Goal: Communication & Community: Share content

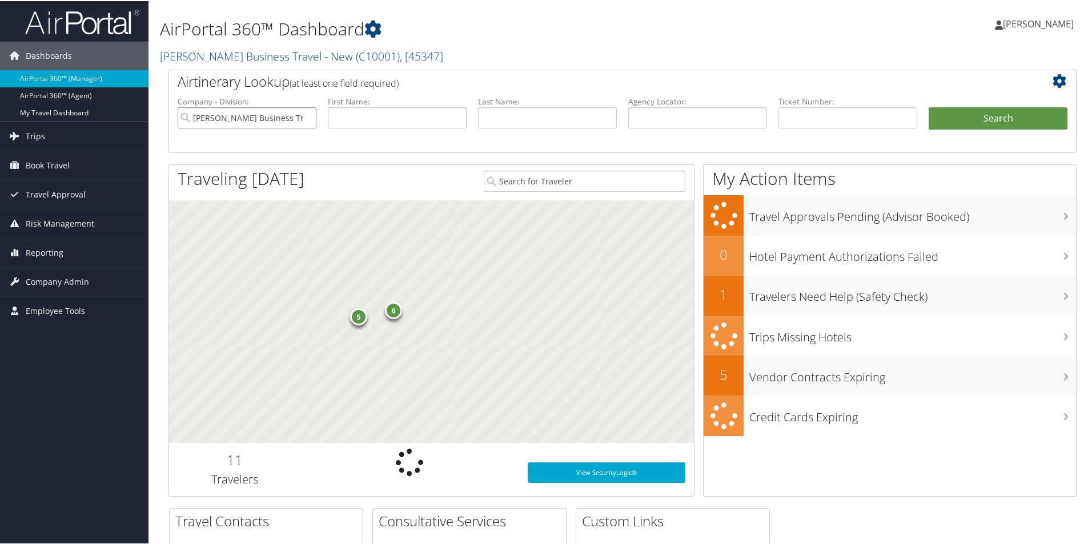
click at [294, 114] on input "[PERSON_NAME] Business Travel - New" at bounding box center [247, 116] width 139 height 21
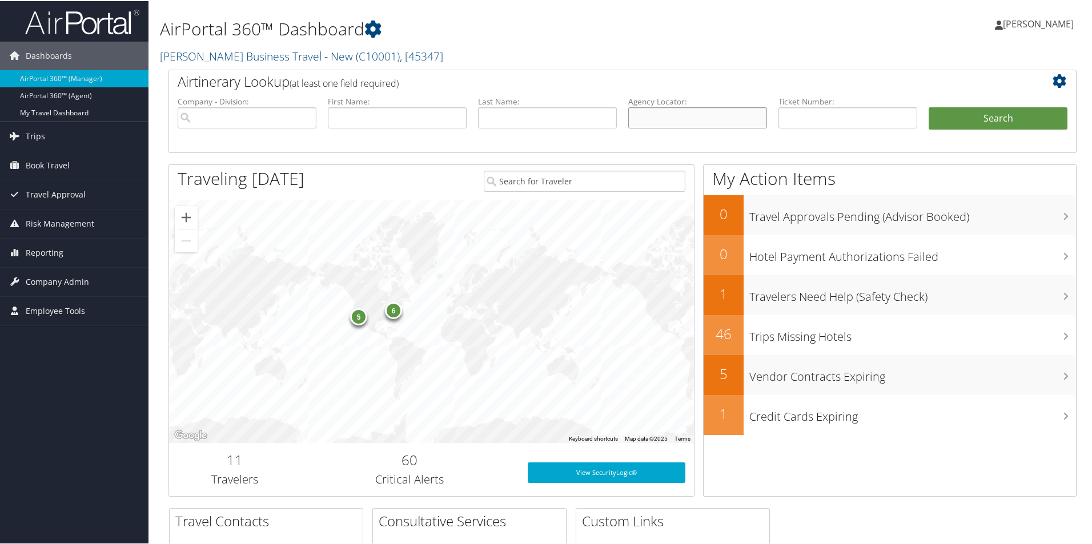
click at [637, 117] on input "text" at bounding box center [697, 116] width 139 height 21
click at [654, 115] on input "text" at bounding box center [697, 116] width 139 height 21
click at [798, 119] on input "text" at bounding box center [848, 116] width 139 height 21
type input "0017141630767"
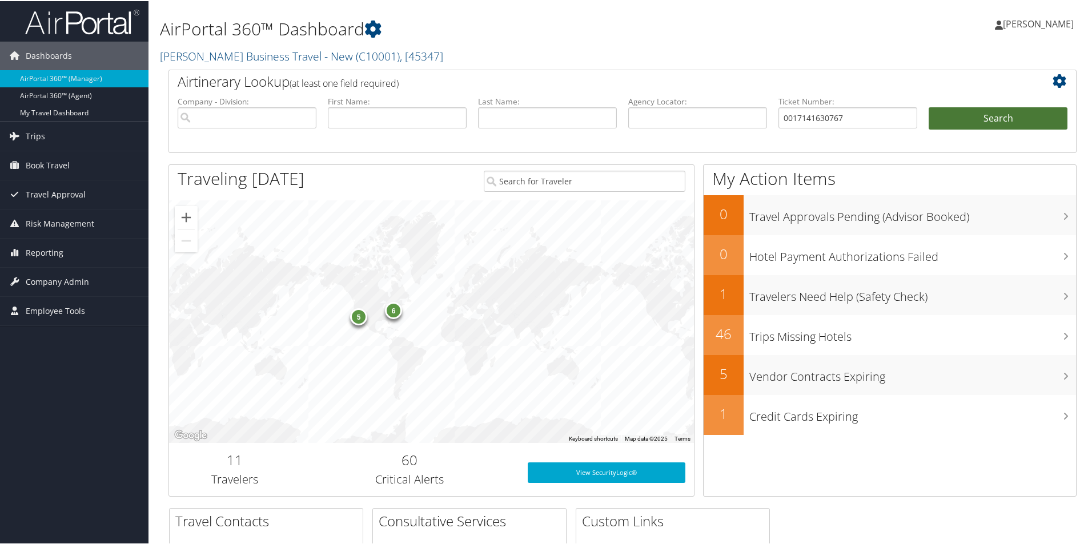
click at [971, 119] on button "Search" at bounding box center [998, 117] width 139 height 23
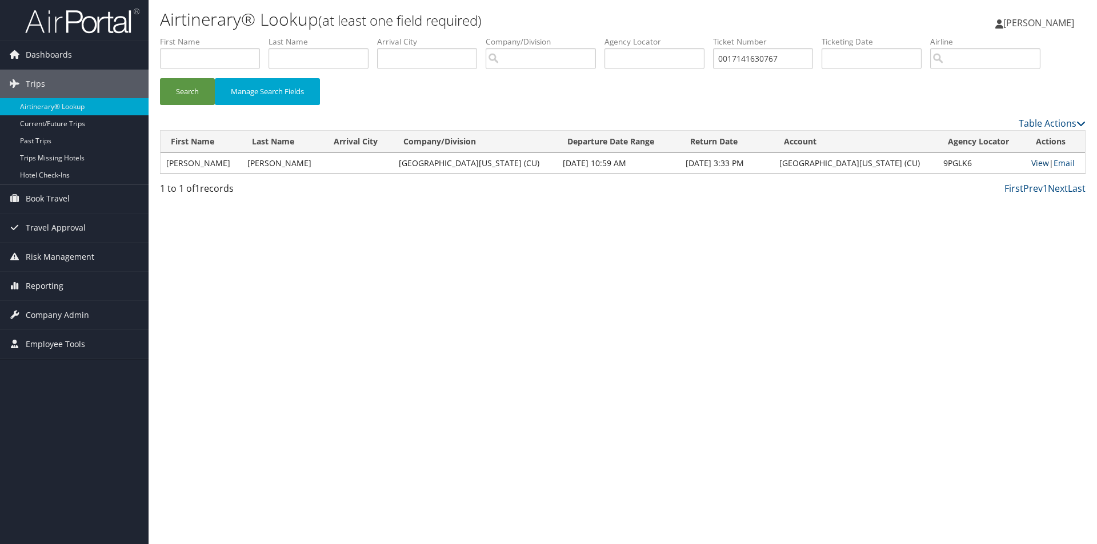
click at [1032, 161] on link "View" at bounding box center [1040, 163] width 18 height 11
click at [1032, 164] on link "View" at bounding box center [1040, 163] width 18 height 11
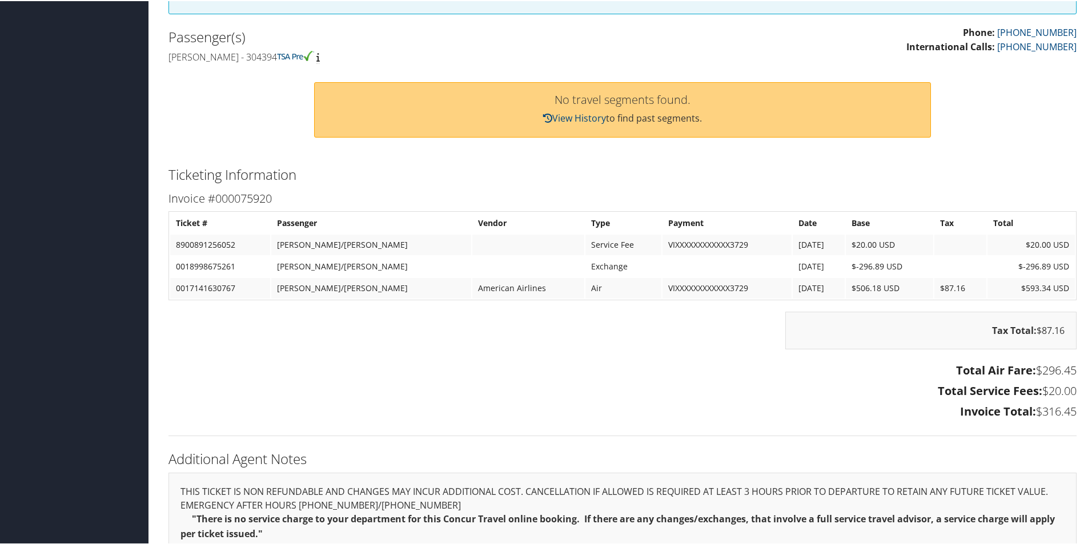
scroll to position [400, 0]
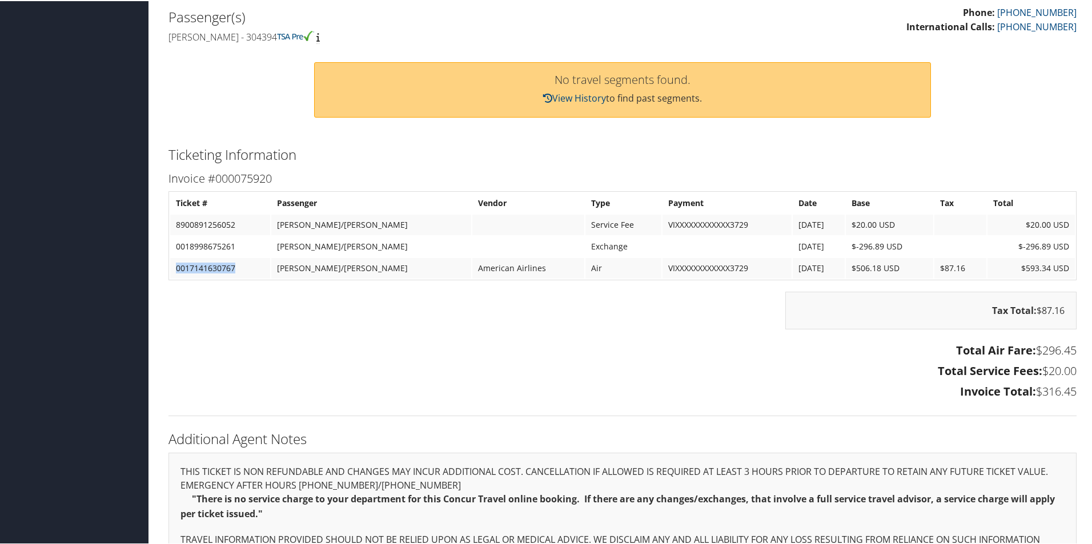
drag, startPoint x: 240, startPoint y: 265, endPoint x: 170, endPoint y: 266, distance: 70.3
click at [170, 266] on table "Ticket # Passenger Vendor Type Payment Date Base Tax Total 8900891256052 SANDER…" at bounding box center [623, 234] width 908 height 89
copy td "0017141630767"
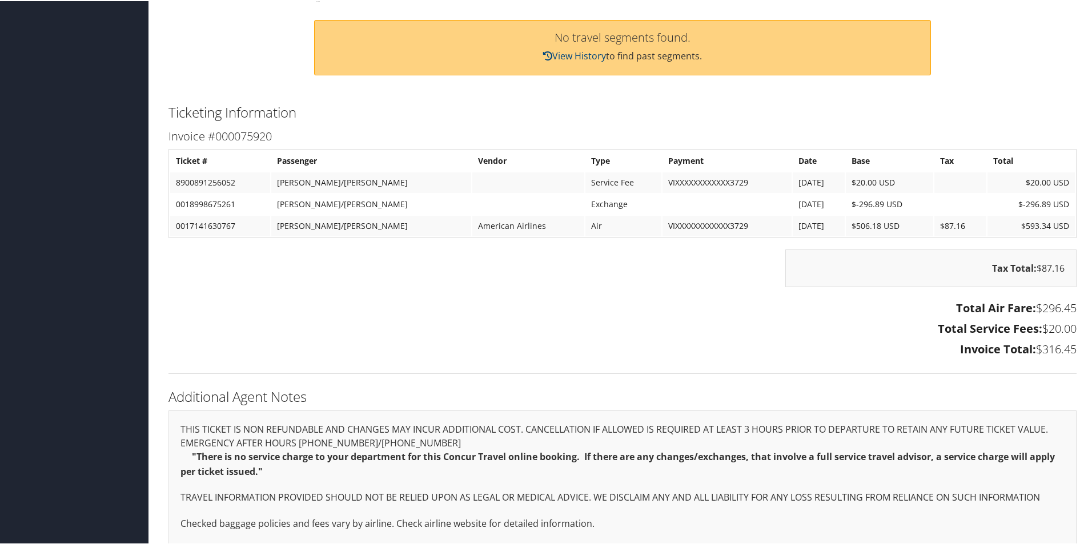
scroll to position [478, 0]
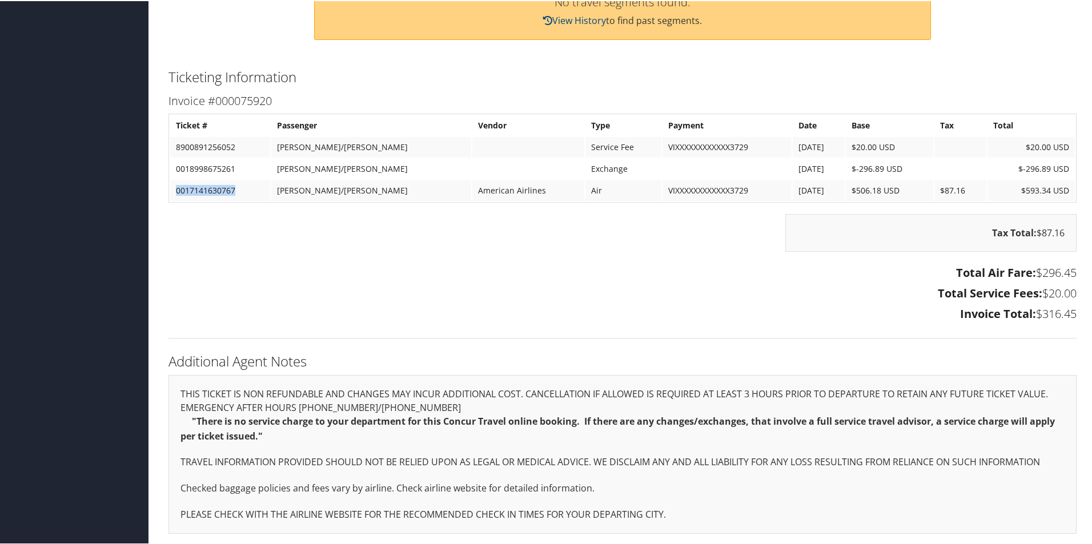
drag, startPoint x: 243, startPoint y: 192, endPoint x: 177, endPoint y: 189, distance: 66.4
click at [177, 189] on td "0017141630767" at bounding box center [220, 189] width 100 height 21
copy td "0017141630767"
click at [262, 163] on td "0018998675261" at bounding box center [220, 168] width 100 height 21
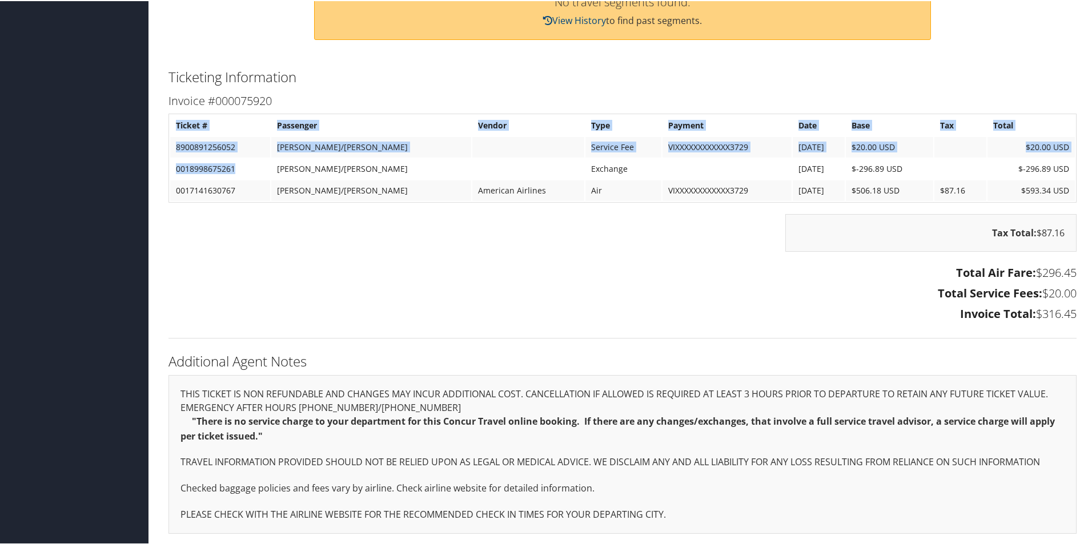
drag, startPoint x: 250, startPoint y: 166, endPoint x: 158, endPoint y: 169, distance: 92.0
click at [158, 169] on div "Airtinerary® Patrice Berman Patrice Berman My Settings Travel Agency Contacts L…" at bounding box center [623, 33] width 948 height 1022
click at [247, 159] on td "0018998675261" at bounding box center [220, 168] width 100 height 21
click at [221, 169] on td "0018998675261" at bounding box center [220, 168] width 100 height 21
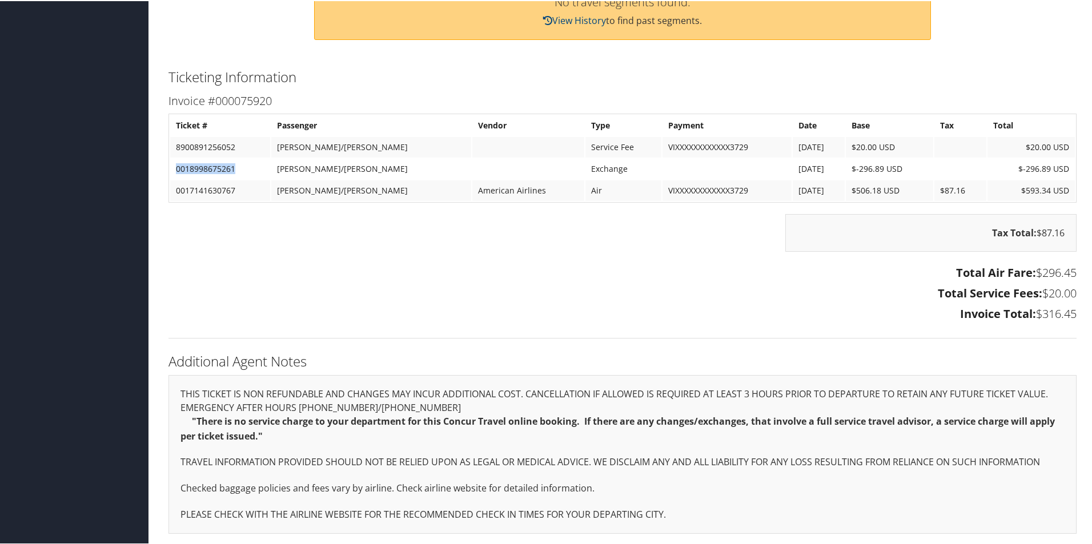
drag, startPoint x: 245, startPoint y: 169, endPoint x: 172, endPoint y: 169, distance: 72.6
click at [172, 169] on td "0018998675261" at bounding box center [220, 168] width 100 height 21
copy td "0018998675261"
click at [230, 189] on td "0017141630767" at bounding box center [220, 189] width 100 height 21
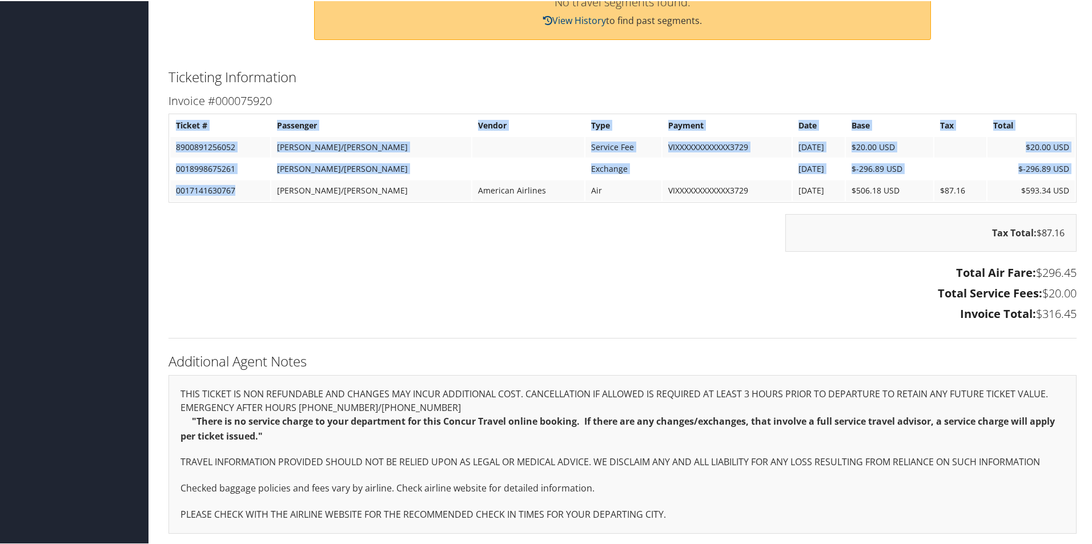
drag, startPoint x: 242, startPoint y: 191, endPoint x: 166, endPoint y: 197, distance: 75.7
click at [166, 197] on div "Invoice #000075920 Ticket # Passenger Vendor Type Payment Date Base Tax Total 8…" at bounding box center [623, 207] width 926 height 235
click at [270, 182] on td "0017141630767" at bounding box center [220, 189] width 100 height 21
click at [256, 166] on td "0018998675261" at bounding box center [220, 168] width 100 height 21
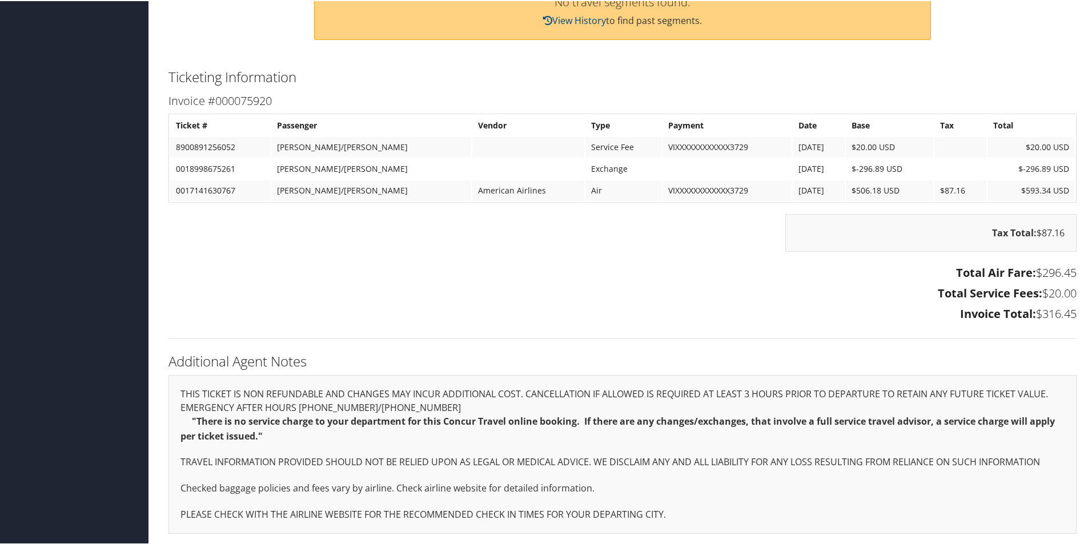
click at [241, 188] on td "0017141630767" at bounding box center [220, 189] width 100 height 21
drag, startPoint x: 236, startPoint y: 191, endPoint x: 174, endPoint y: 192, distance: 61.7
click at [174, 192] on td "0017141630767" at bounding box center [220, 189] width 100 height 21
copy td "0017141630767"
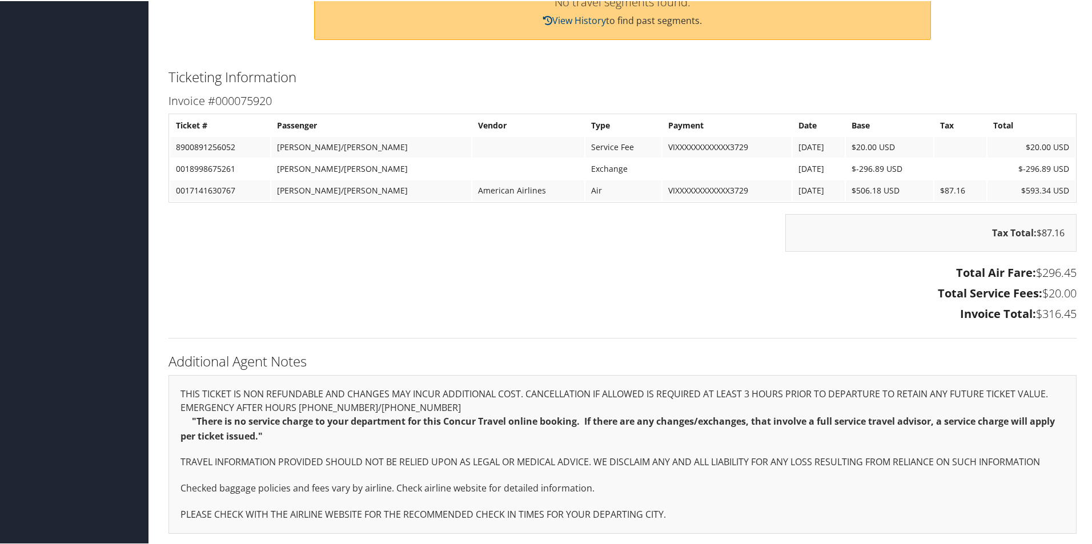
click at [603, 266] on h3 "Total Air Fare: $296.45" at bounding box center [623, 272] width 908 height 16
click at [292, 296] on h3 "Total Service Fees: $20.00" at bounding box center [623, 293] width 908 height 16
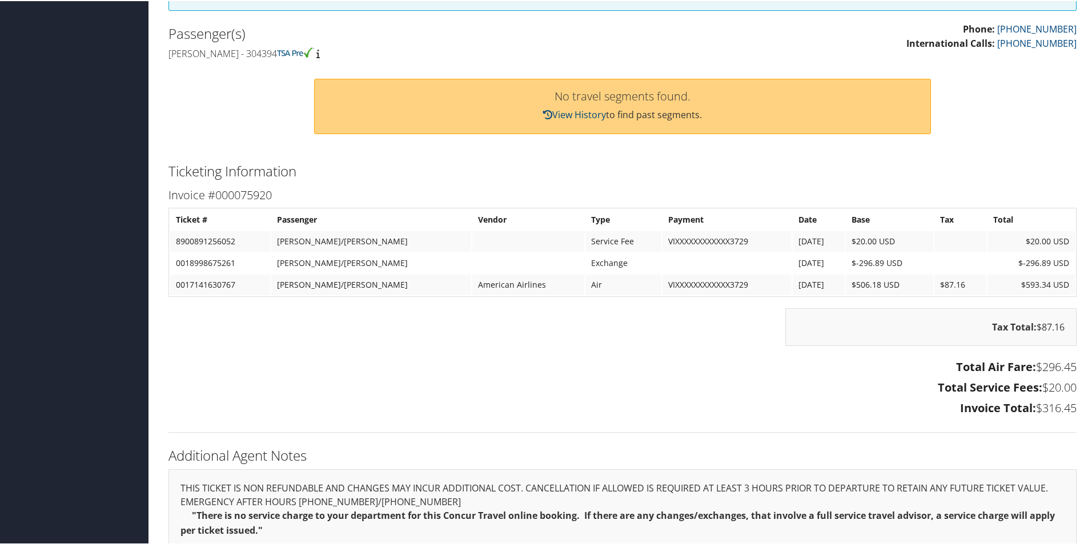
scroll to position [363, 0]
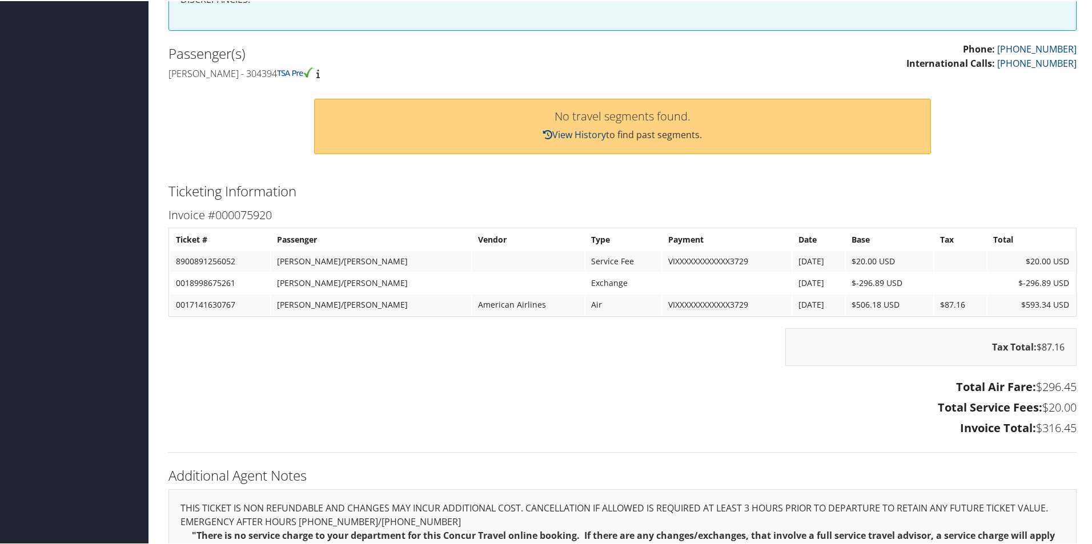
click at [241, 305] on td "0017141630767" at bounding box center [220, 304] width 100 height 21
click at [235, 304] on td "0017141630767" at bounding box center [220, 304] width 100 height 21
click at [373, 307] on td "[PERSON_NAME]/[PERSON_NAME]" at bounding box center [371, 304] width 200 height 21
drag, startPoint x: 239, startPoint y: 306, endPoint x: 171, endPoint y: 307, distance: 68.0
click at [171, 307] on td "0017141630767" at bounding box center [220, 304] width 100 height 21
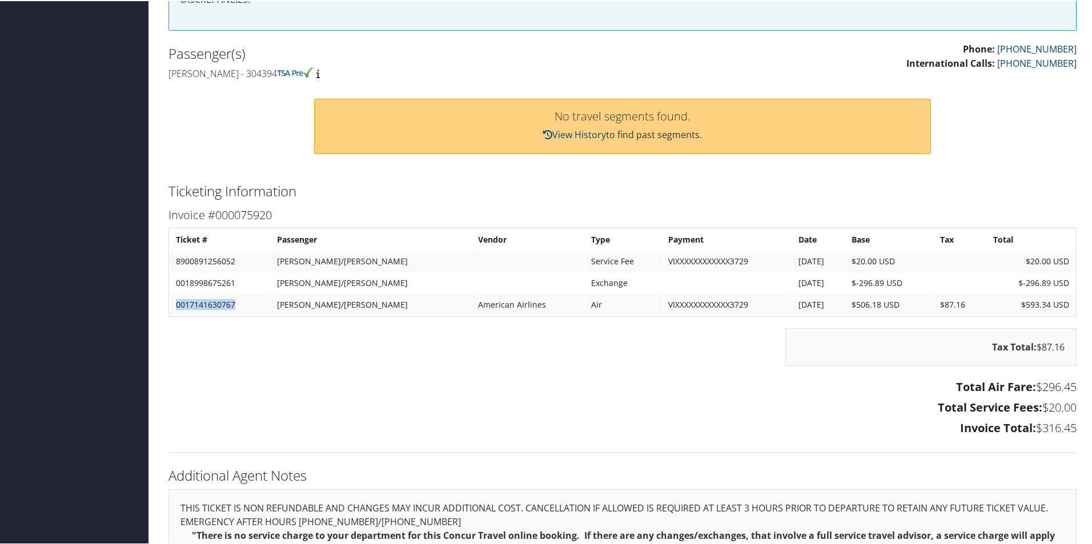
copy td "0017141630767"
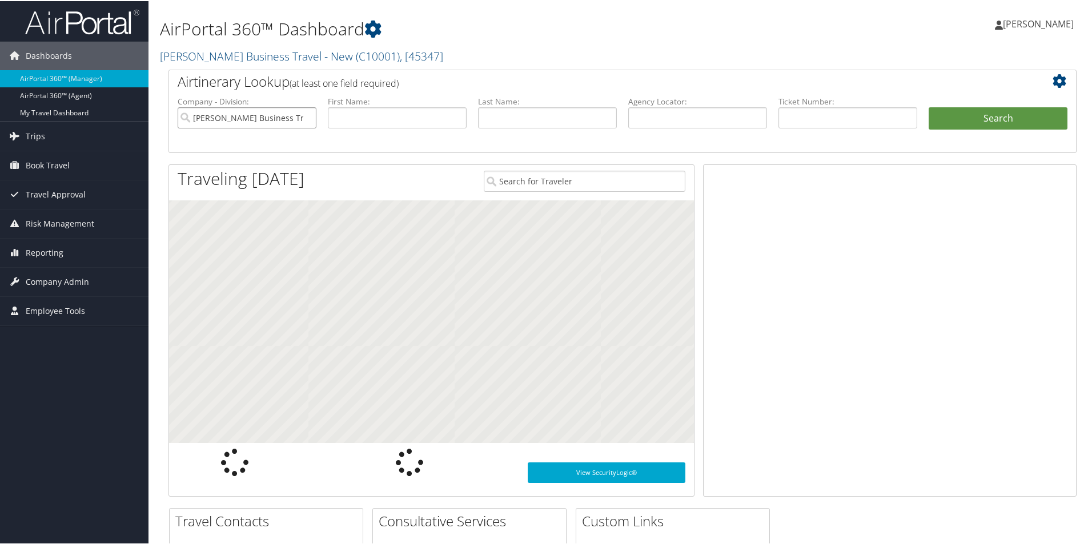
click at [293, 120] on input "[PERSON_NAME] Business Travel - New" at bounding box center [247, 116] width 139 height 21
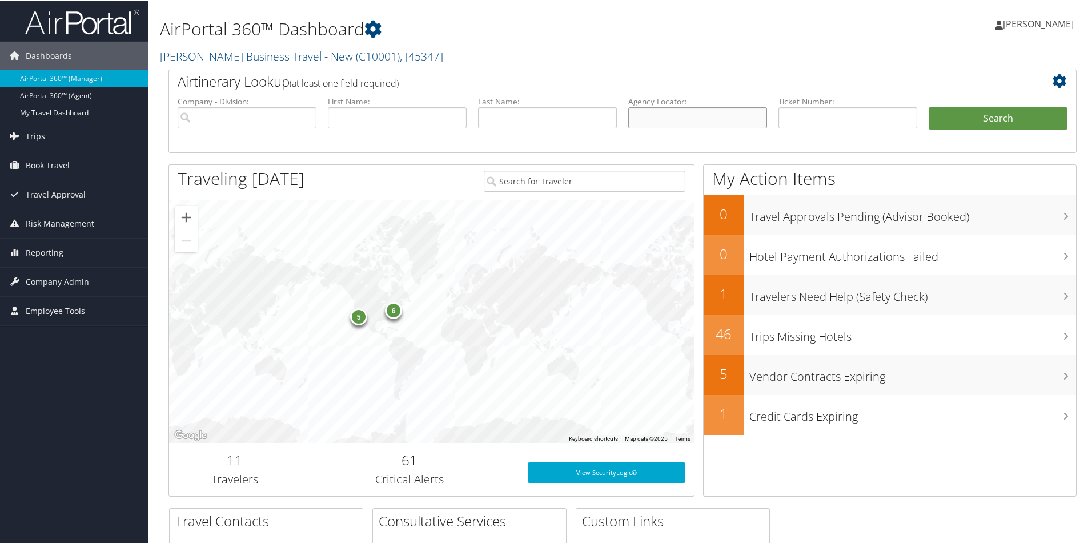
click at [654, 109] on input "text" at bounding box center [697, 116] width 139 height 21
paste input "DCZ55Y"
type input "DCZ55Y"
click at [968, 115] on button "Search" at bounding box center [998, 117] width 139 height 23
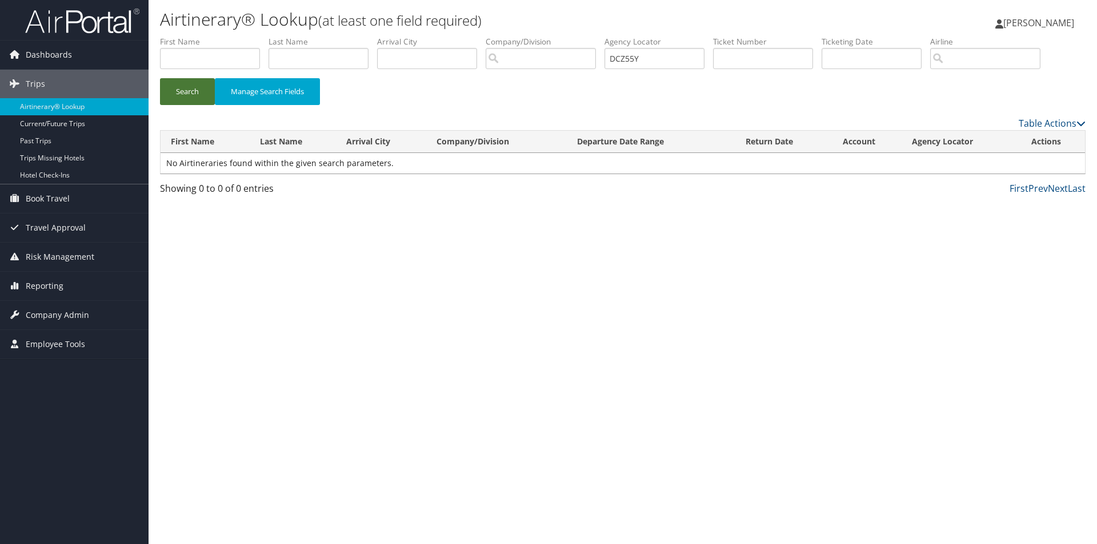
click at [184, 98] on button "Search" at bounding box center [187, 91] width 55 height 27
click at [190, 95] on button "Search" at bounding box center [187, 91] width 55 height 27
click at [193, 93] on button "Search" at bounding box center [187, 91] width 55 height 27
click at [184, 87] on button "Search" at bounding box center [187, 91] width 55 height 27
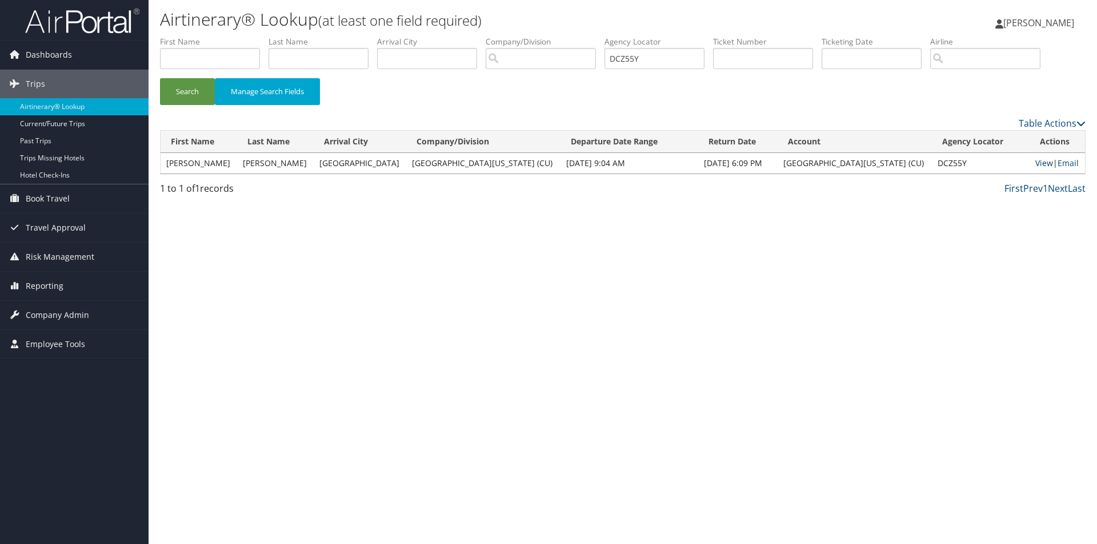
click at [1035, 163] on link "View" at bounding box center [1044, 163] width 18 height 11
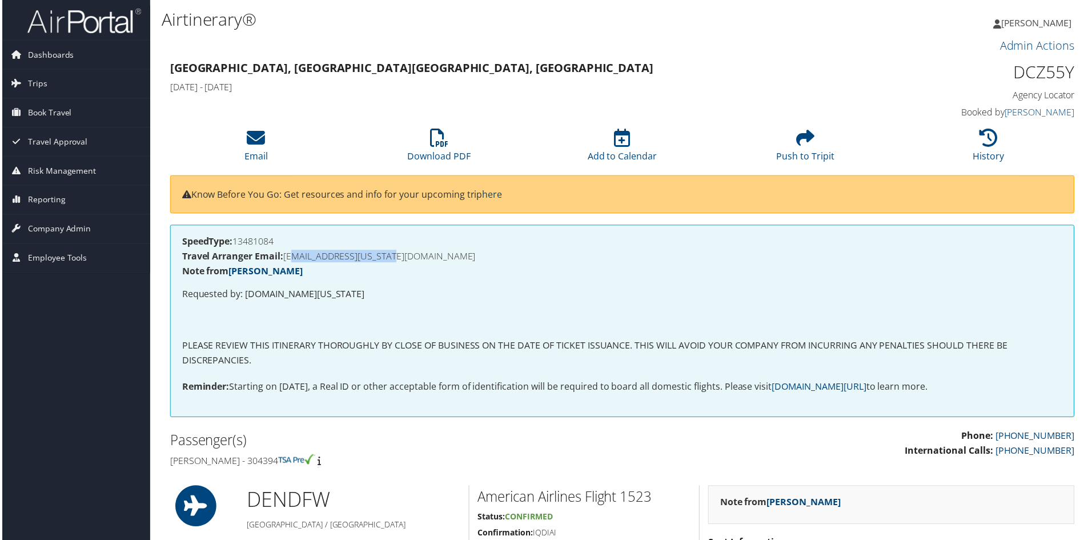
drag, startPoint x: 416, startPoint y: 256, endPoint x: 286, endPoint y: 260, distance: 130.3
click at [286, 260] on h4 "Travel Arranger Email: [EMAIL_ADDRESS][US_STATE][DOMAIN_NAME]" at bounding box center [623, 257] width 884 height 9
click at [251, 121] on div "[GEOGRAPHIC_DATA], [GEOGRAPHIC_DATA] [GEOGRAPHIC_DATA], [GEOGRAPHIC_DATA] [GEOG…" at bounding box center [623, 90] width 926 height 65
click at [256, 137] on icon at bounding box center [255, 138] width 18 height 18
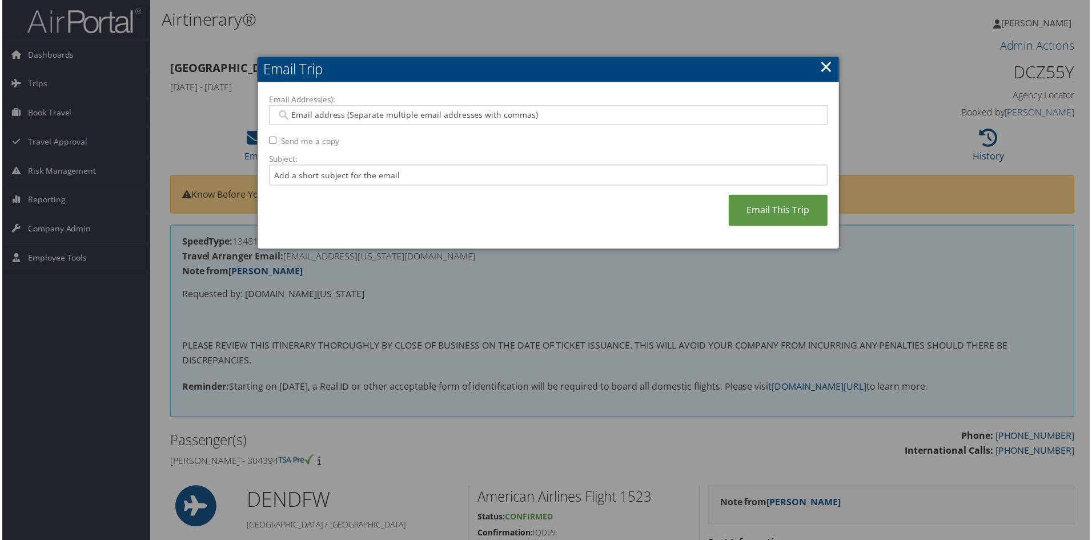
drag, startPoint x: 297, startPoint y: 116, endPoint x: 315, endPoint y: 117, distance: 17.7
click at [297, 115] on input "Email Address(es):" at bounding box center [548, 115] width 546 height 11
type input "[EMAIL_ADDRESS][US_STATE][DOMAIN_NAME]"
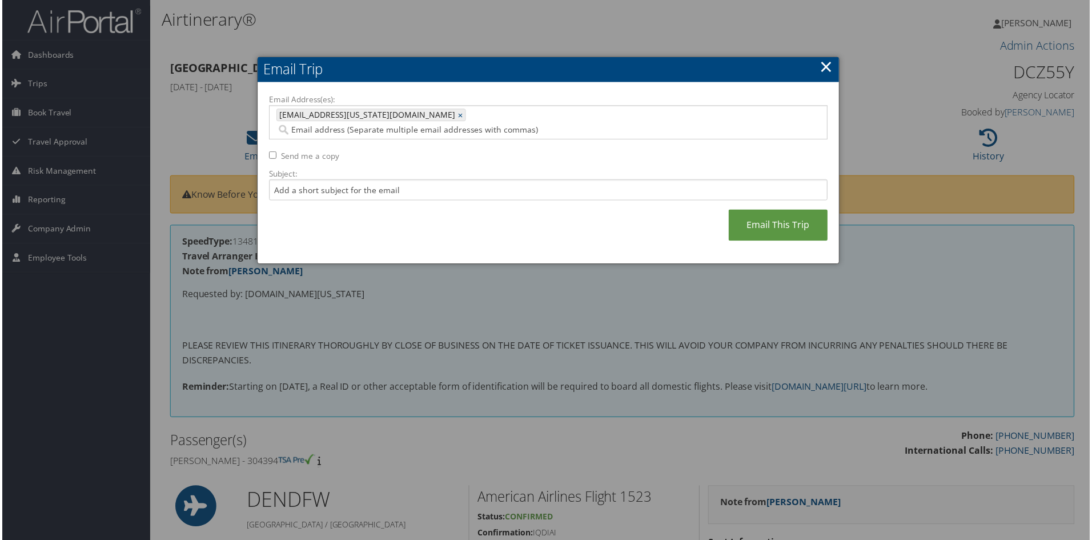
click at [264, 179] on div "Email Address(es): [EMAIL_ADDRESS][US_STATE][DOMAIN_NAME] [EMAIL_ADDRESS][US_ST…" at bounding box center [549, 174] width 584 height 182
click at [281, 180] on input "Subject:" at bounding box center [548, 190] width 561 height 21
click at [402, 125] on input "Email Address(es):" at bounding box center [492, 130] width 434 height 11
drag, startPoint x: 403, startPoint y: 117, endPoint x: 428, endPoint y: 106, distance: 27.9
click at [403, 125] on input "Email Address(es):" at bounding box center [492, 130] width 434 height 11
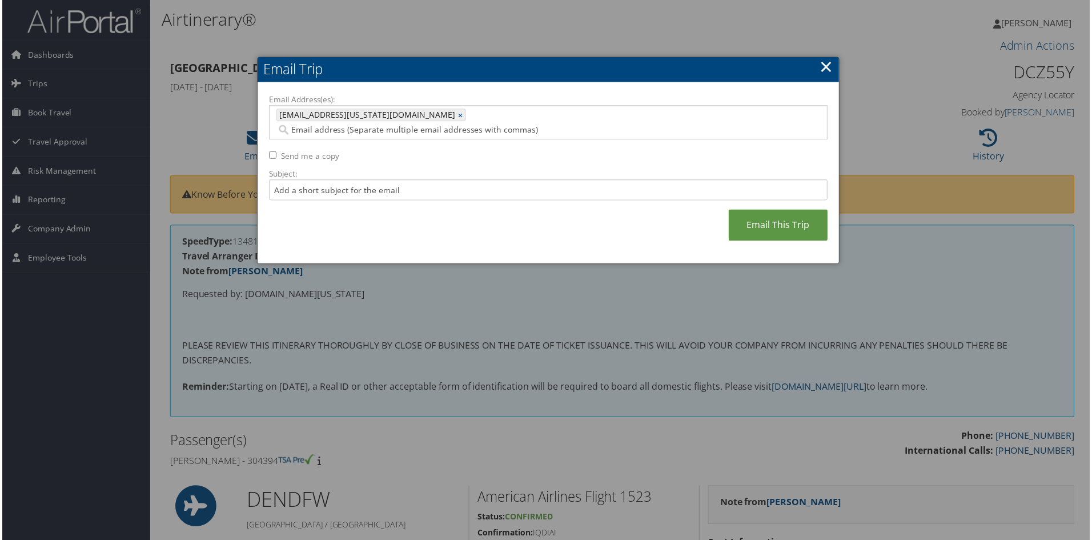
paste input "[PERSON_NAME][EMAIL_ADDRESS][PERSON_NAME][US_STATE][DOMAIN_NAME]"
type input "[PERSON_NAME][EMAIL_ADDRESS][PERSON_NAME][US_STATE][DOMAIN_NAME]"
type input "[EMAIL_ADDRESS][US_STATE][DOMAIN_NAME], [PERSON_NAME][DOMAIN_NAME][EMAIL_ADDRES…"
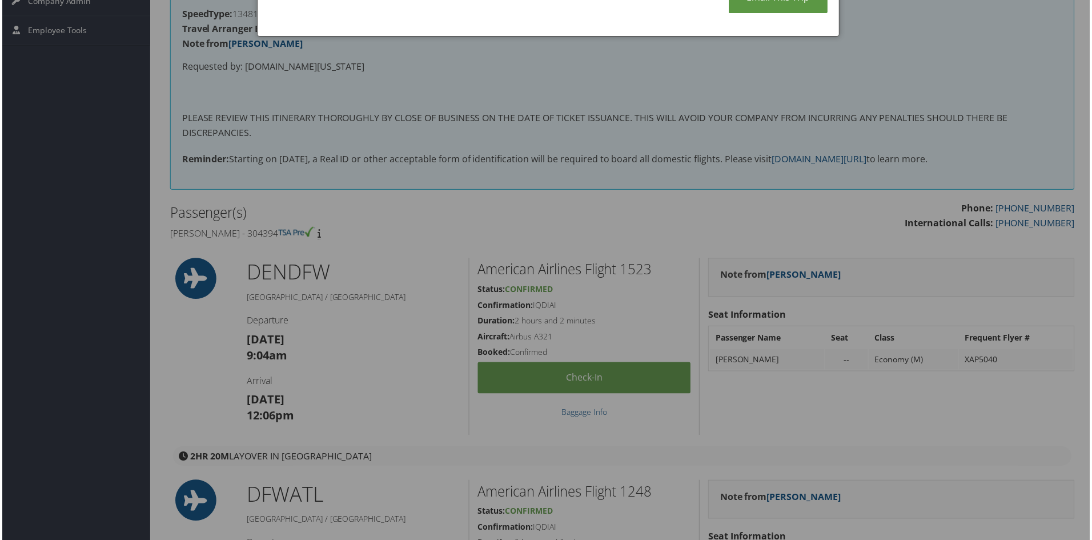
scroll to position [48, 0]
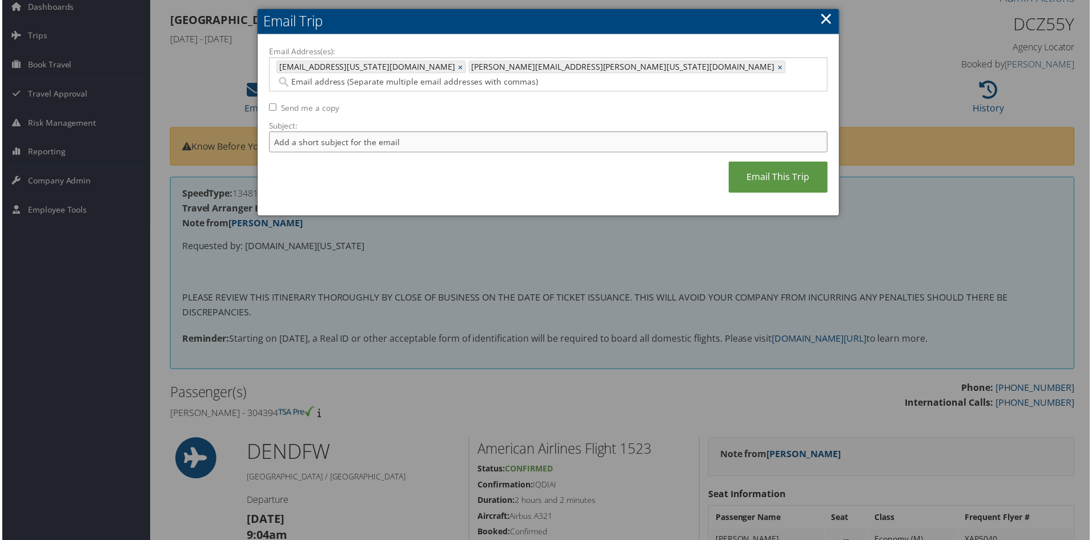
click at [298, 132] on input "Subject:" at bounding box center [548, 142] width 561 height 21
click at [333, 132] on input "itinerary for" at bounding box center [548, 142] width 561 height 21
paste input "[PERSON_NAME]"
type input "itinerary for [PERSON_NAME]"
click at [770, 162] on link "Email This Trip" at bounding box center [779, 177] width 99 height 31
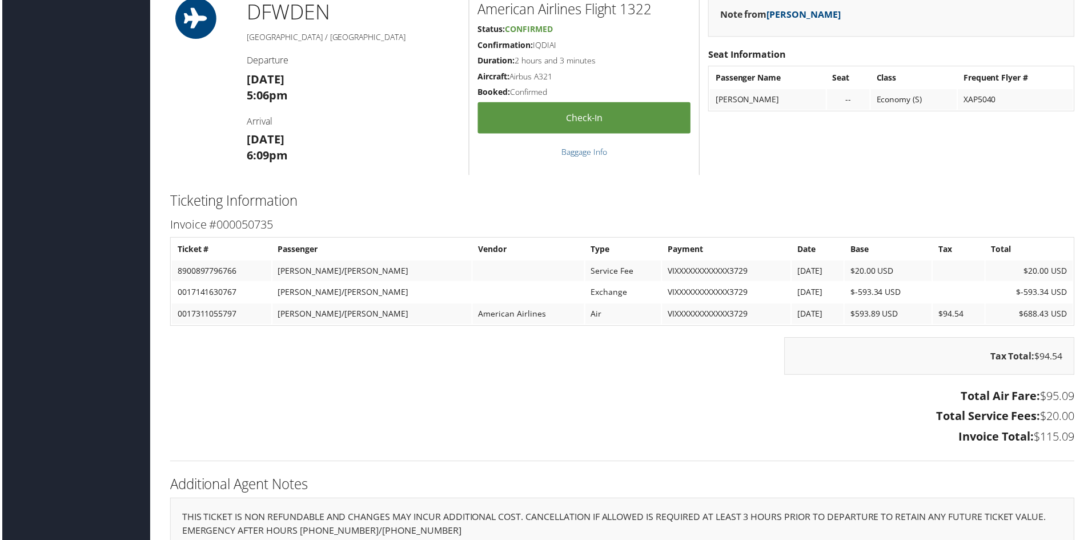
scroll to position [1362, 0]
